Goal: Information Seeking & Learning: Learn about a topic

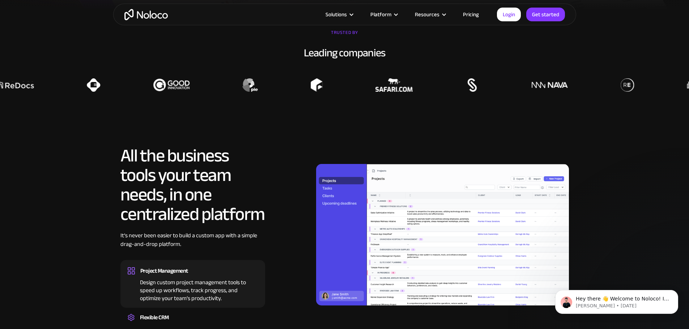
scroll to position [361, 0]
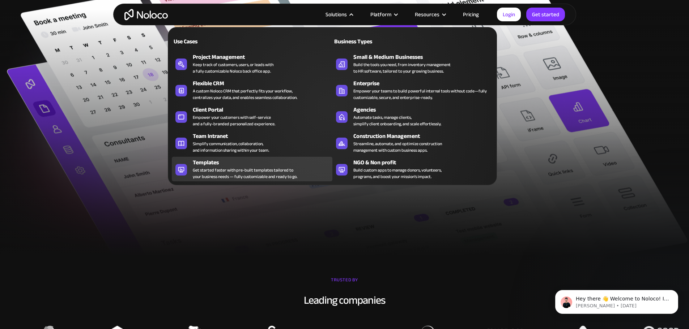
click at [271, 167] on div "Templates" at bounding box center [264, 162] width 143 height 9
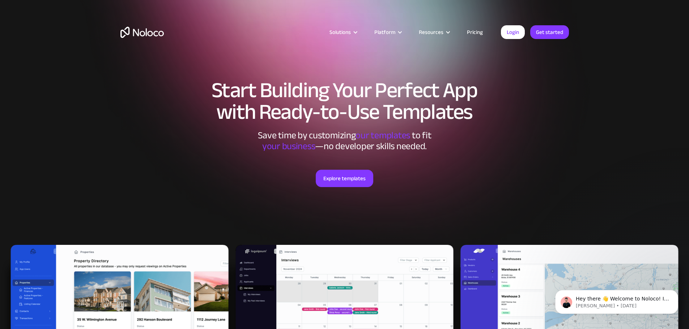
click at [474, 32] on link "Pricing" at bounding box center [475, 31] width 34 height 9
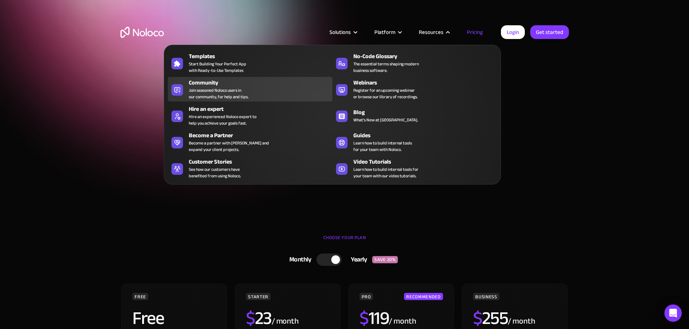
click at [236, 96] on span "Join seasoned Noloco users in our community, for help and tips." at bounding box center [219, 93] width 60 height 13
